Goal: Find contact information: Find contact information

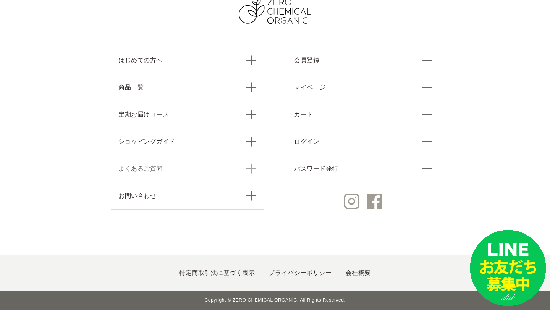
scroll to position [3368, 0]
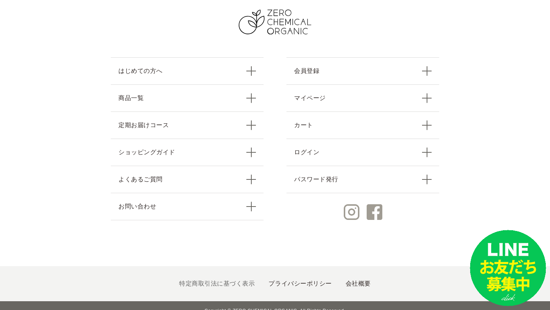
click at [238, 280] on link "特定商取引法に基づく表示" at bounding box center [217, 283] width 76 height 6
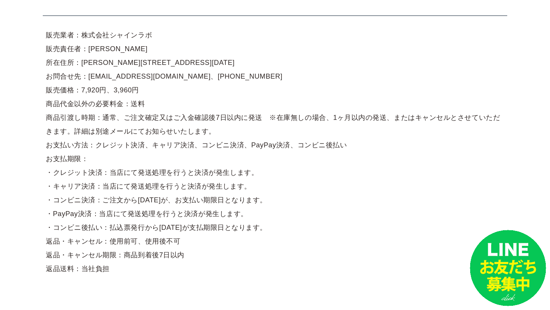
scroll to position [64, 0]
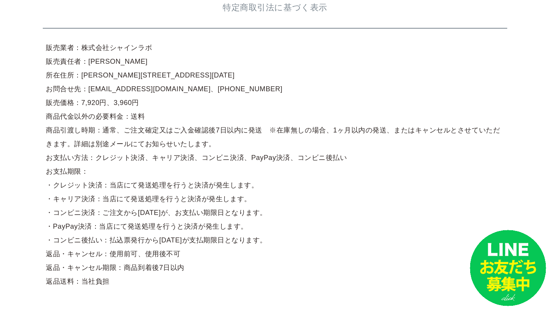
drag, startPoint x: 79, startPoint y: 46, endPoint x: 160, endPoint y: 47, distance: 81.3
click at [160, 47] on article "販売業者：株式会社シャインラボ 販売責任者：岸根　輝明 所在住所：東京都江戸川区一之江4-6-20 お問合せ先：support@shinelabo.co.jp…" at bounding box center [275, 164] width 464 height 253
copy article "株式会社シャインラボ"
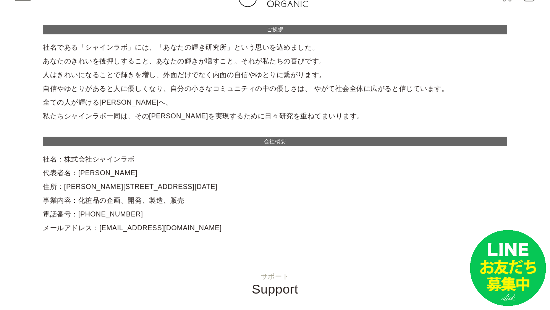
scroll to position [27, 0]
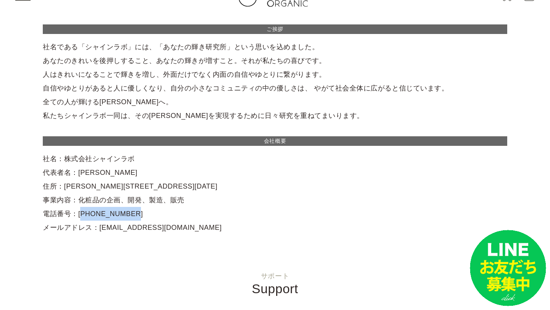
drag, startPoint x: 73, startPoint y: 213, endPoint x: 147, endPoint y: 213, distance: 73.7
click at [147, 213] on div "ご挨拶 社名である「シャインラボ」には、「あなたの輝き研究所」という思いを込めました。 あなたのきれいを後押しすること、あなたの輝きが増すこと。それが私たちの…" at bounding box center [275, 129] width 464 height 210
copy div "03-5678-9870"
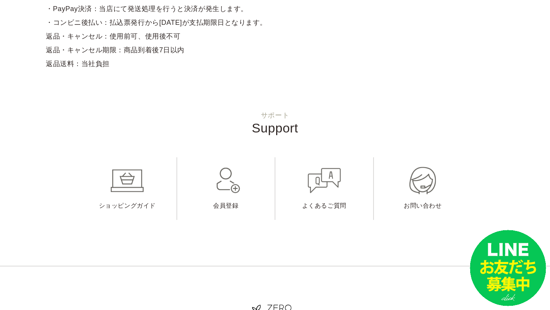
scroll to position [265, 0]
